Goal: Task Accomplishment & Management: Complete application form

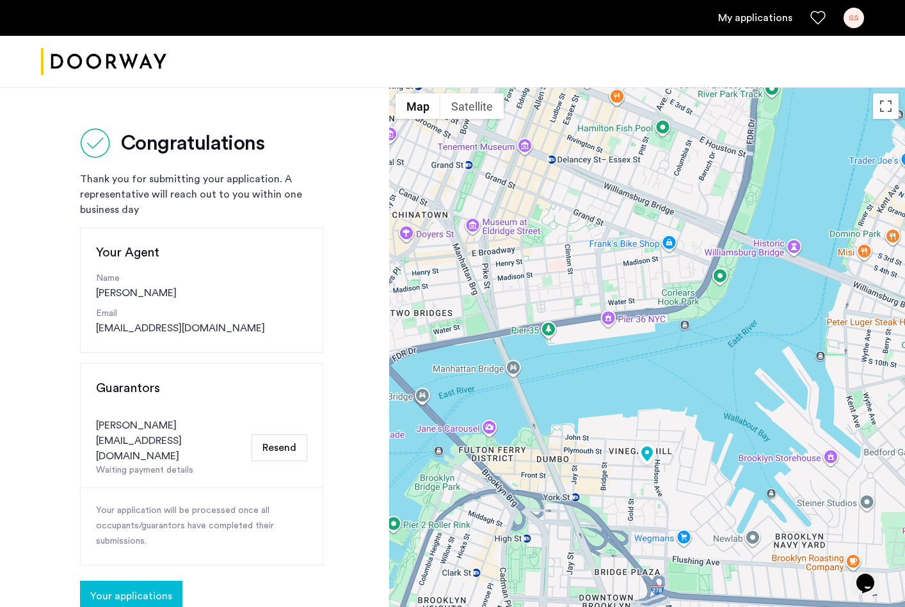
click at [269, 435] on button "Resend" at bounding box center [280, 448] width 56 height 27
click at [150, 589] on span "Your applications" at bounding box center [131, 596] width 82 height 15
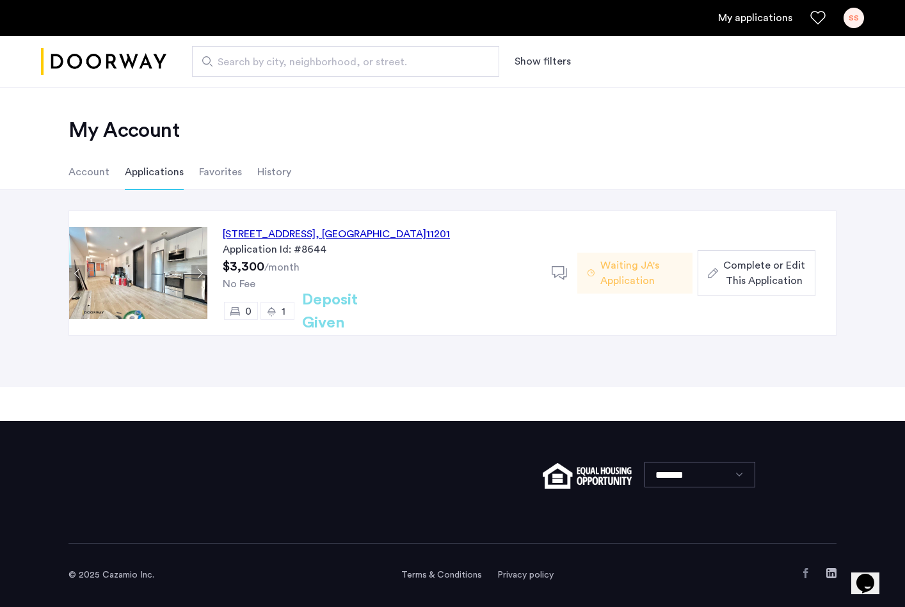
click at [742, 275] on span "Complete or Edit This Application" at bounding box center [764, 273] width 82 height 31
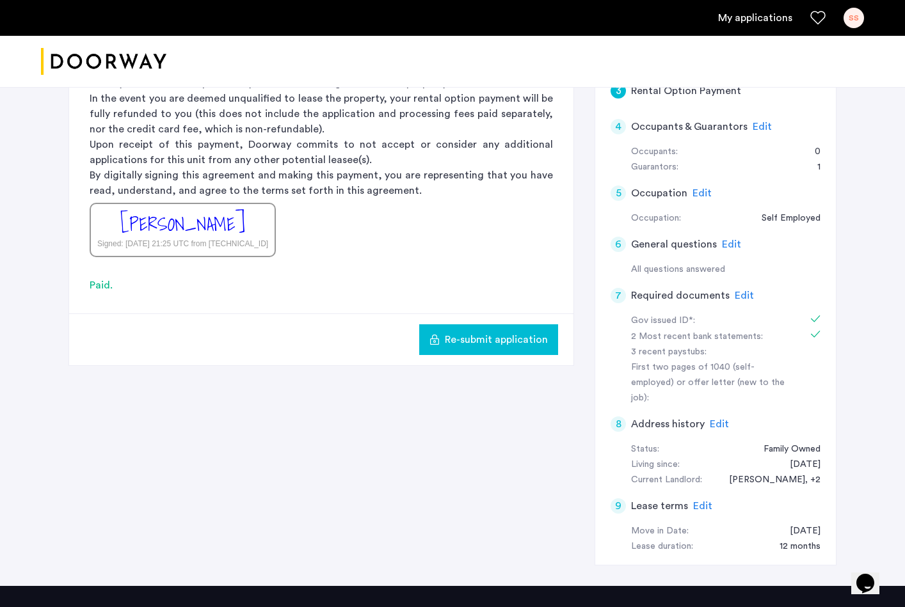
scroll to position [215, 0]
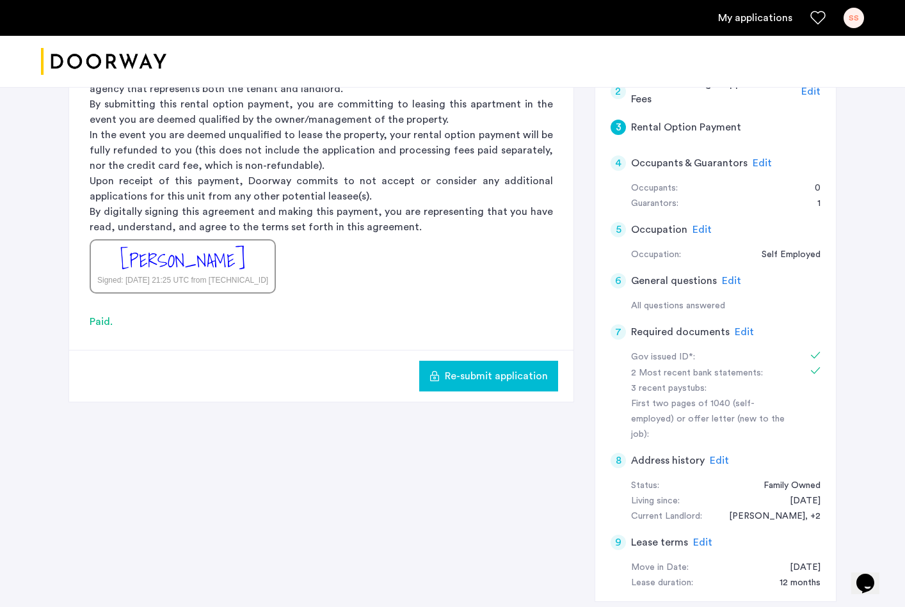
click at [760, 163] on span "Edit" at bounding box center [762, 163] width 19 height 10
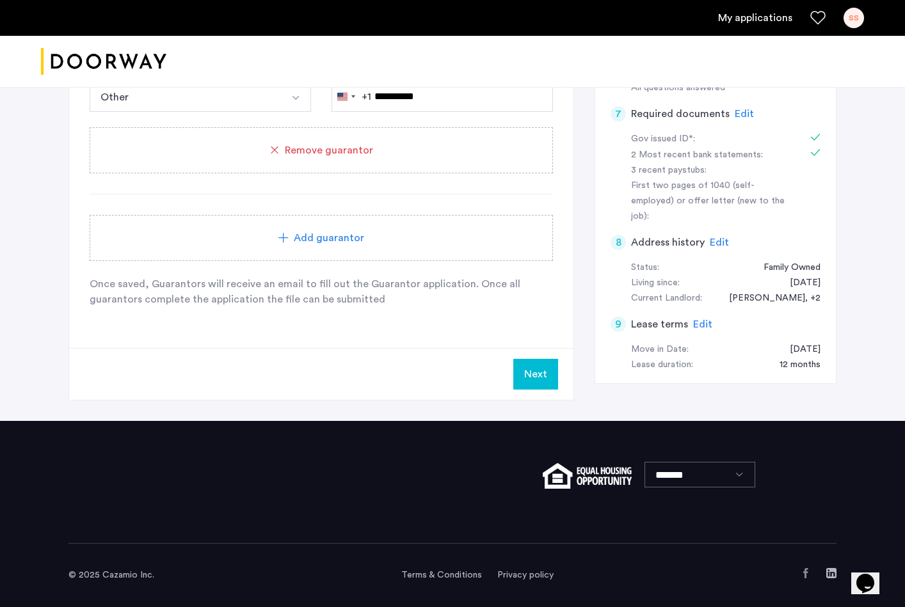
scroll to position [290, 0]
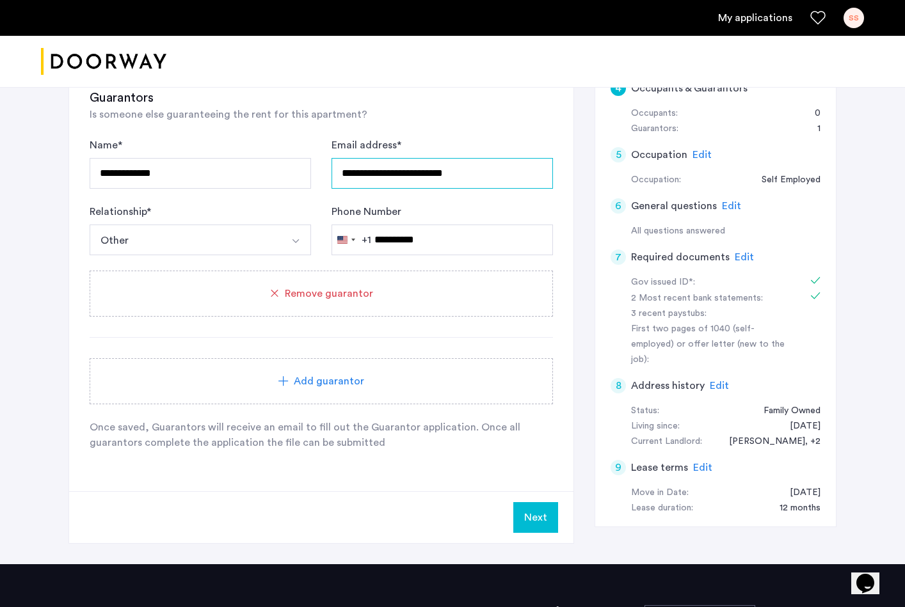
drag, startPoint x: 479, startPoint y: 171, endPoint x: 157, endPoint y: 144, distance: 323.1
click at [157, 144] on form "**********" at bounding box center [321, 197] width 463 height 118
paste input "text"
type input "**********"
click at [532, 529] on button "Next" at bounding box center [535, 517] width 45 height 31
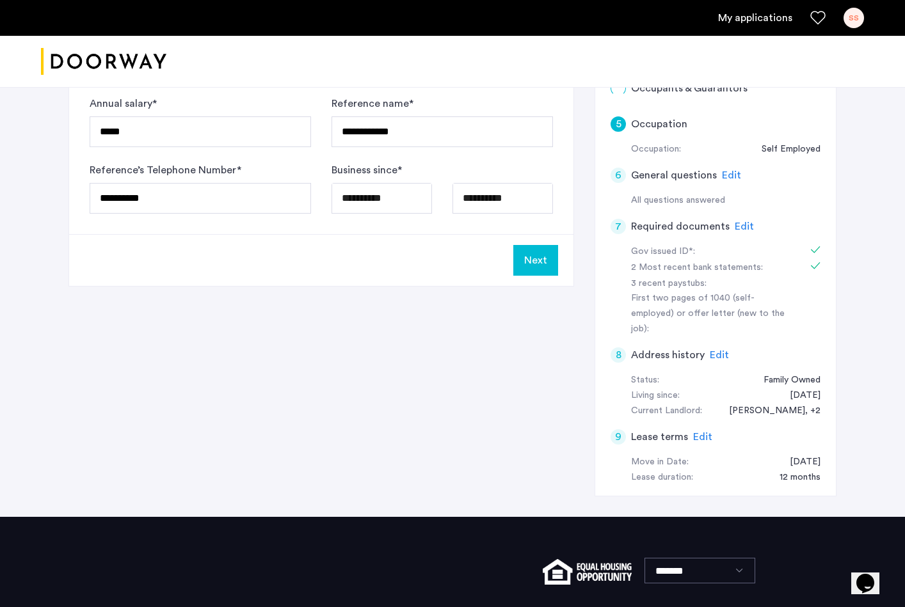
scroll to position [0, 0]
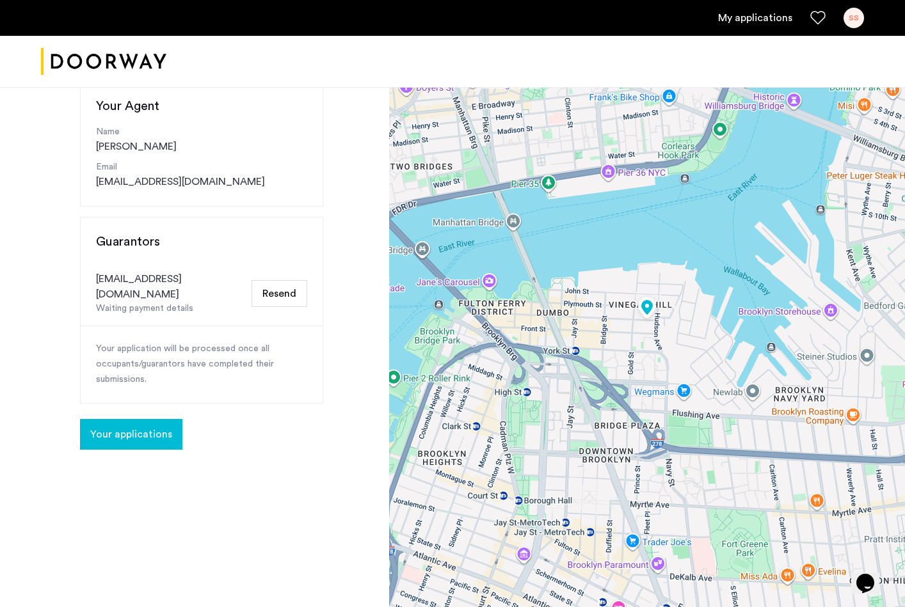
scroll to position [147, 0]
drag, startPoint x: 92, startPoint y: 236, endPoint x: 236, endPoint y: 357, distance: 189.0
click at [236, 357] on div "Guarantors [EMAIL_ADDRESS][DOMAIN_NAME] Waiting payment details Resend Your app…" at bounding box center [201, 310] width 243 height 187
click at [292, 368] on p "Your application will be processed once all occupants/guarantors have completed…" at bounding box center [201, 365] width 211 height 46
drag, startPoint x: 125, startPoint y: 337, endPoint x: 211, endPoint y: 362, distance: 89.9
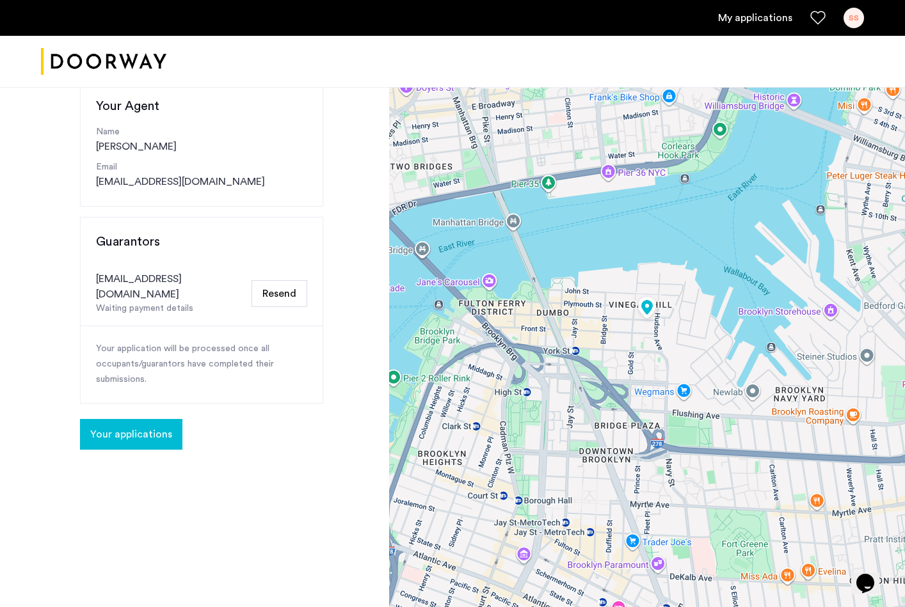
click at [211, 362] on p "Your application will be processed once all occupants/guarantors have completed…" at bounding box center [201, 365] width 211 height 46
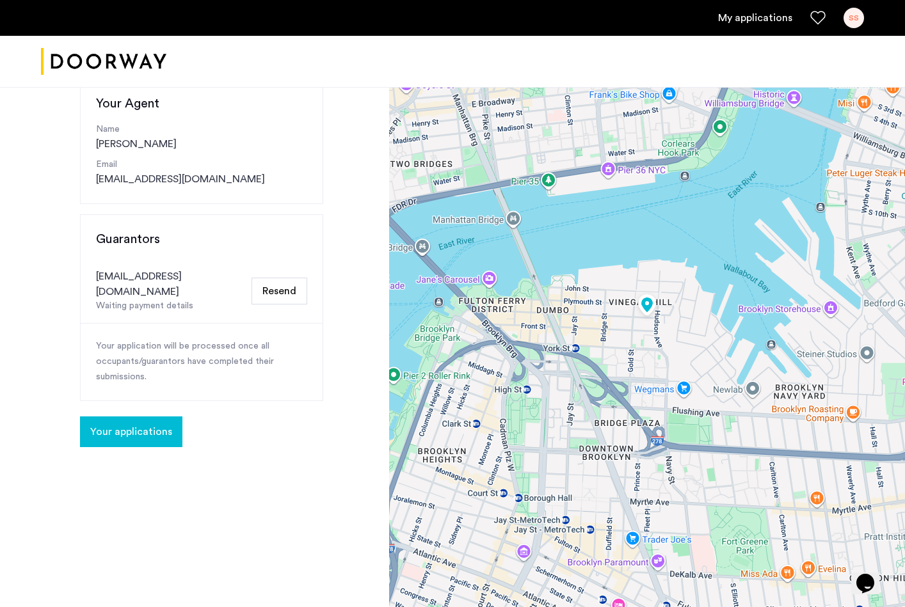
scroll to position [0, 0]
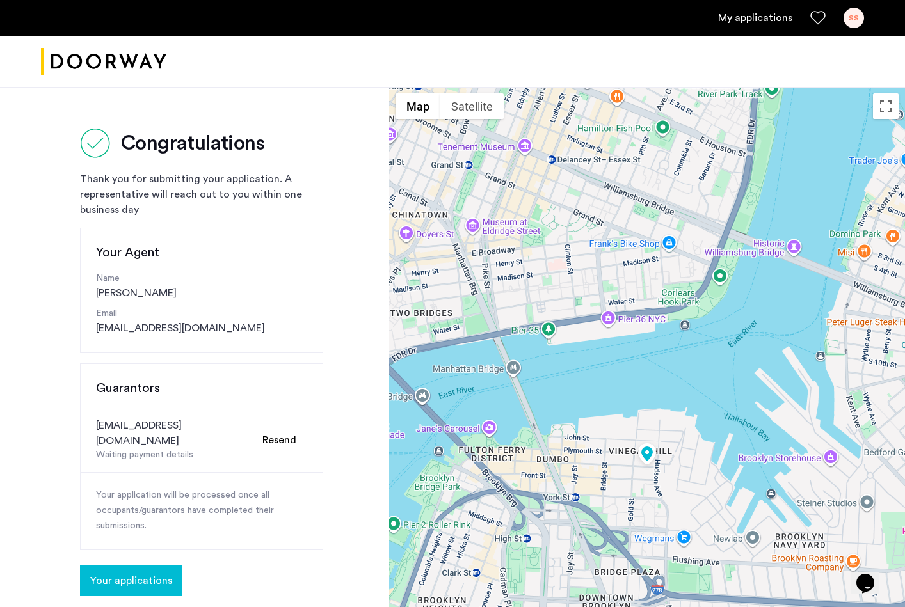
click at [122, 574] on span "Your applications" at bounding box center [131, 581] width 82 height 15
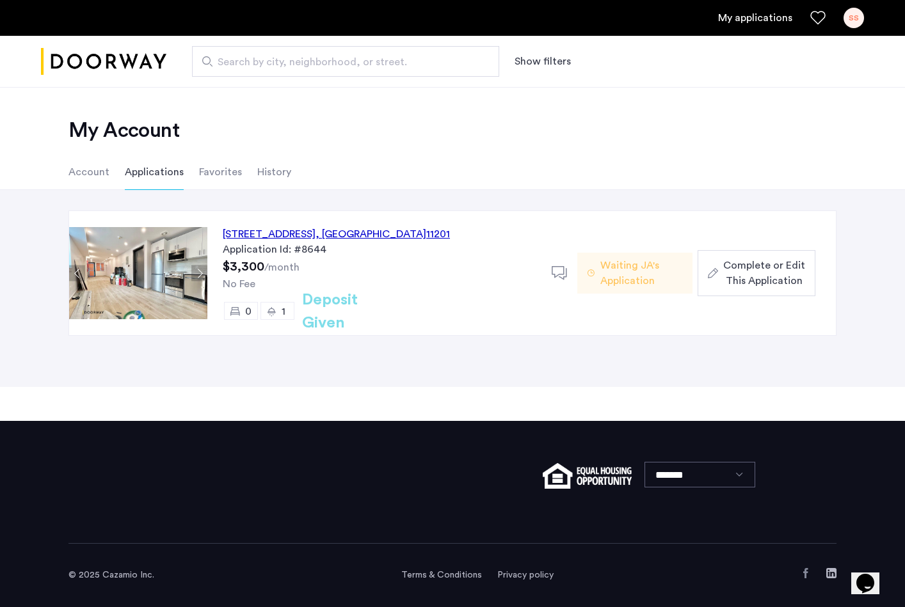
click at [799, 278] on span "Complete or Edit This Application" at bounding box center [764, 273] width 82 height 31
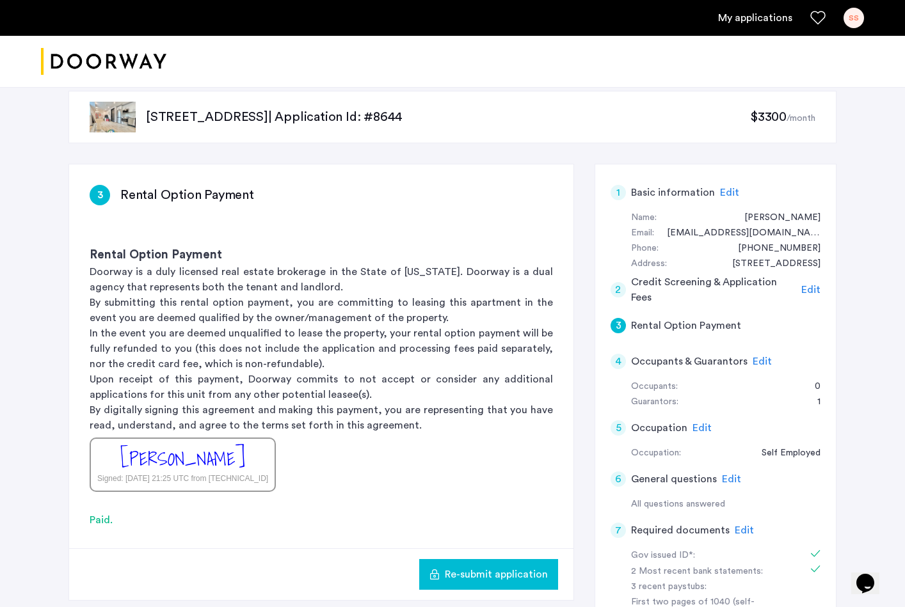
scroll to position [20, 0]
